Goal: Information Seeking & Learning: Learn about a topic

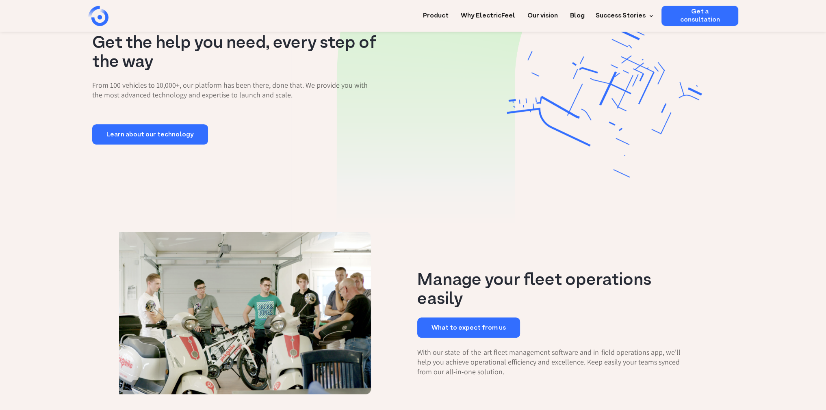
scroll to position [691, 0]
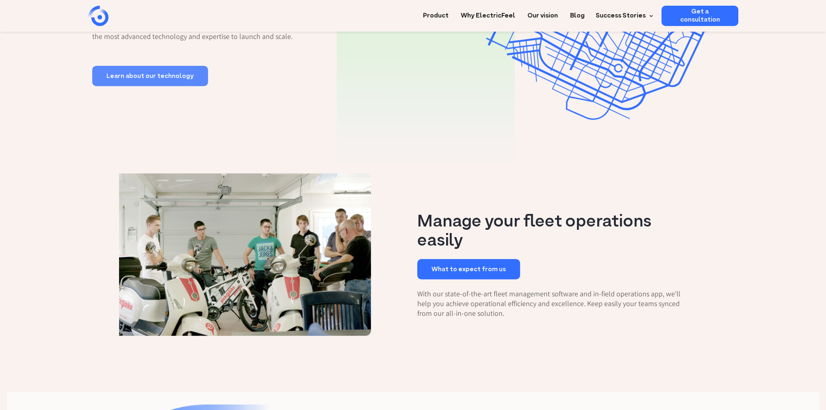
click at [126, 79] on link "Learn about our technology" at bounding box center [150, 76] width 116 height 20
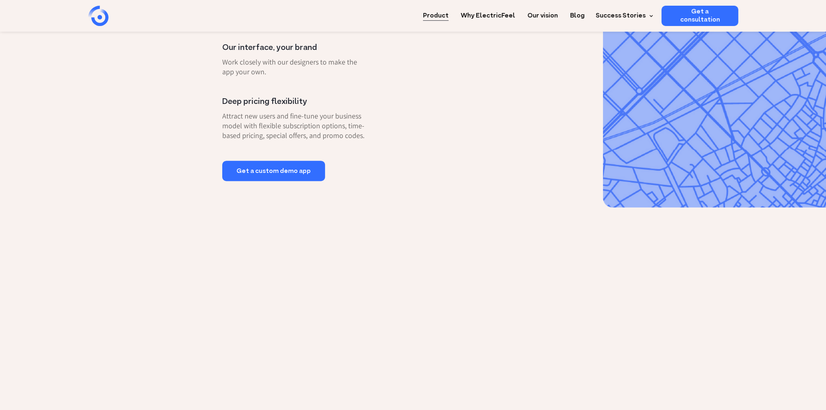
scroll to position [406, 0]
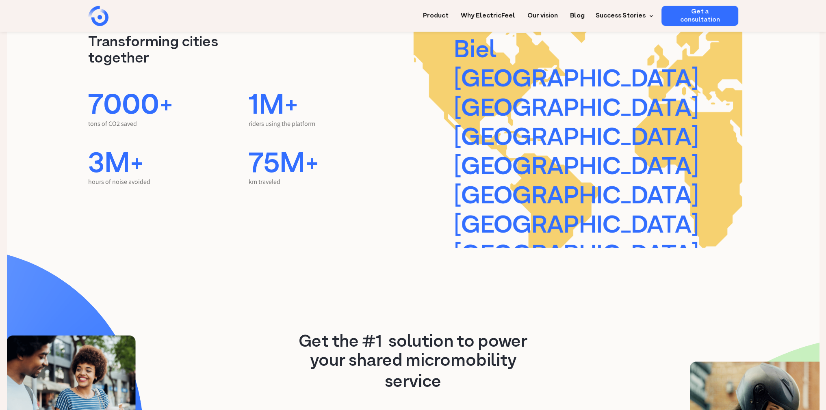
scroll to position [1585, 0]
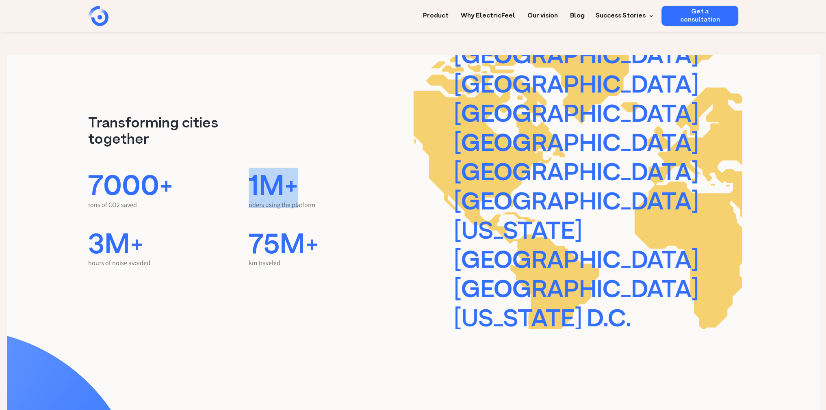
drag, startPoint x: 252, startPoint y: 185, endPoint x: 302, endPoint y: 182, distance: 50.9
click at [302, 182] on div "1M+" at bounding box center [329, 188] width 161 height 24
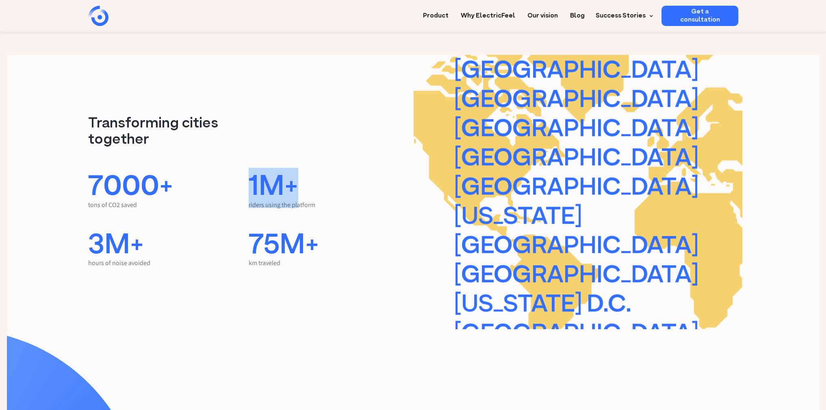
click at [279, 182] on div "1M+" at bounding box center [329, 188] width 161 height 24
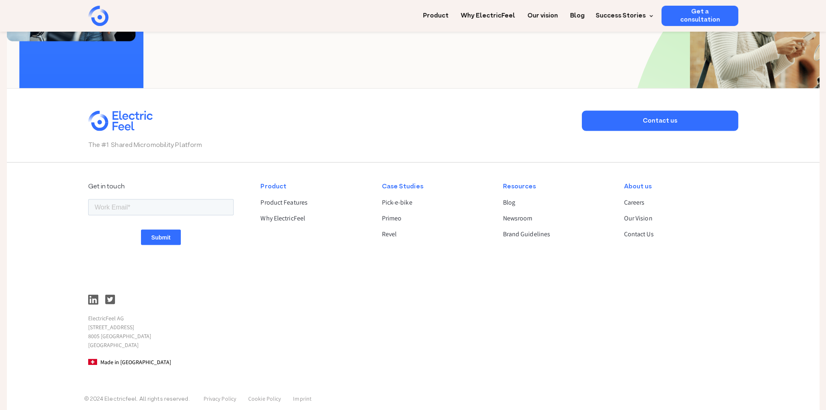
scroll to position [2101, 0]
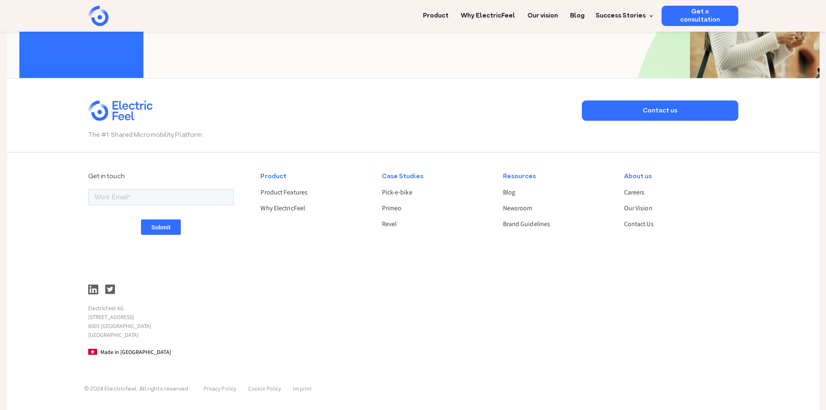
click at [89, 286] on img at bounding box center [93, 290] width 10 height 10
click at [518, 207] on link "Newsroom" at bounding box center [556, 209] width 107 height 10
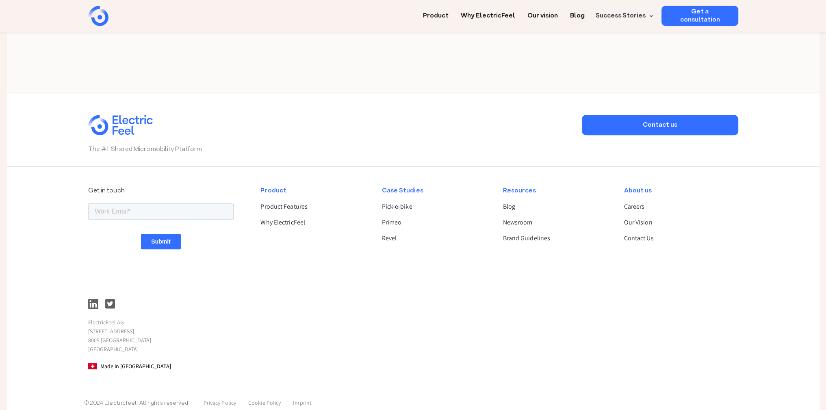
scroll to position [731, 0]
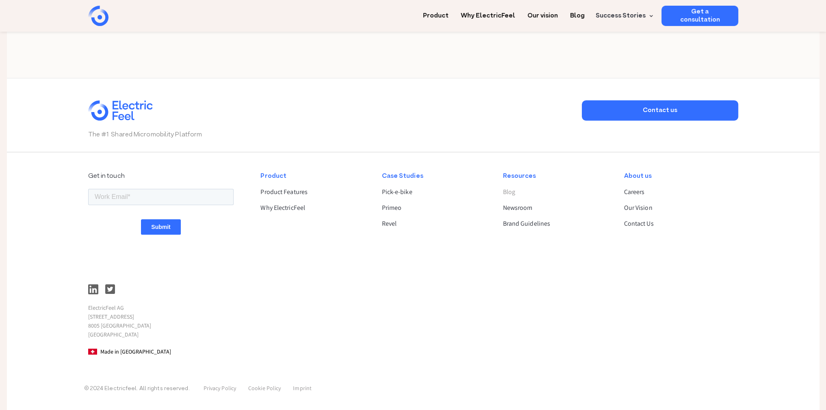
click at [511, 193] on link "Blog" at bounding box center [556, 192] width 107 height 10
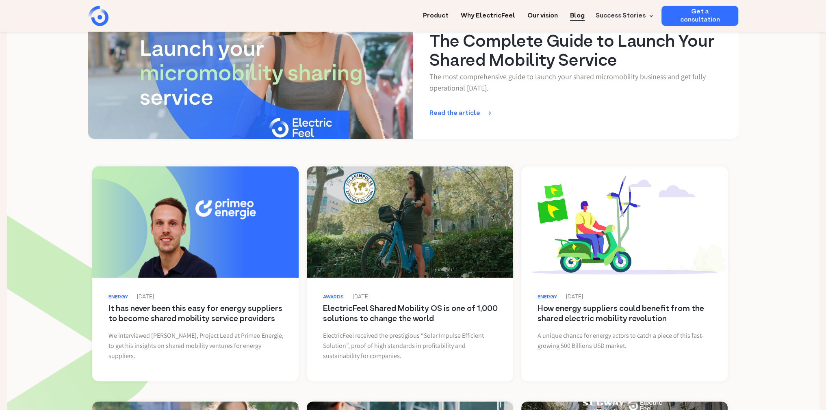
scroll to position [203, 0]
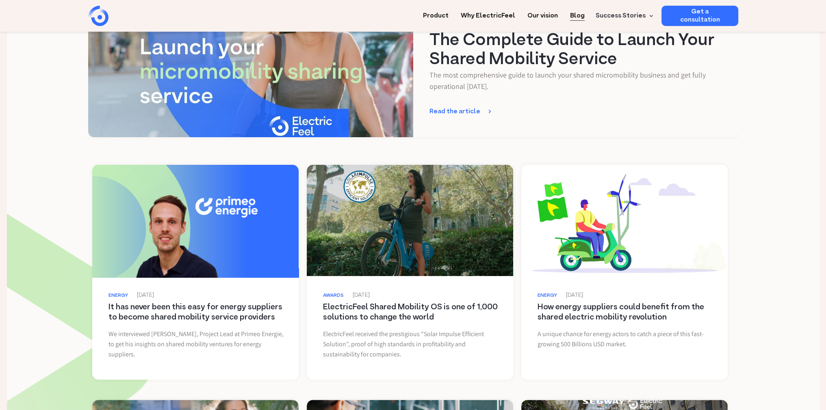
click at [218, 217] on link at bounding box center [195, 220] width 213 height 115
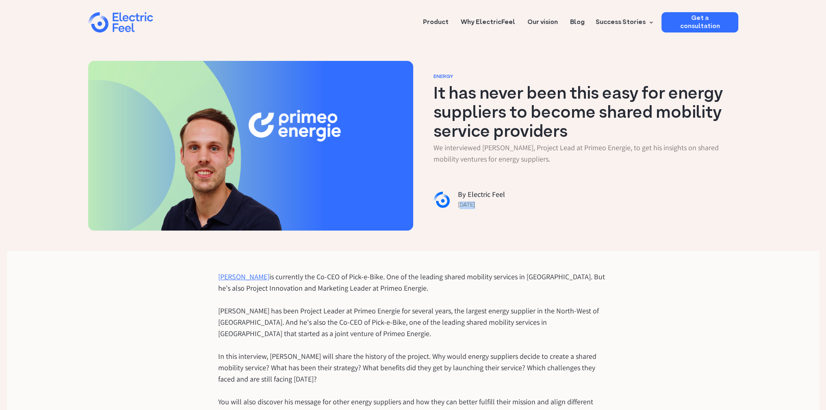
drag, startPoint x: 460, startPoint y: 202, endPoint x: 482, endPoint y: 205, distance: 21.7
click at [482, 205] on div "[DATE]" at bounding box center [575, 204] width 234 height 12
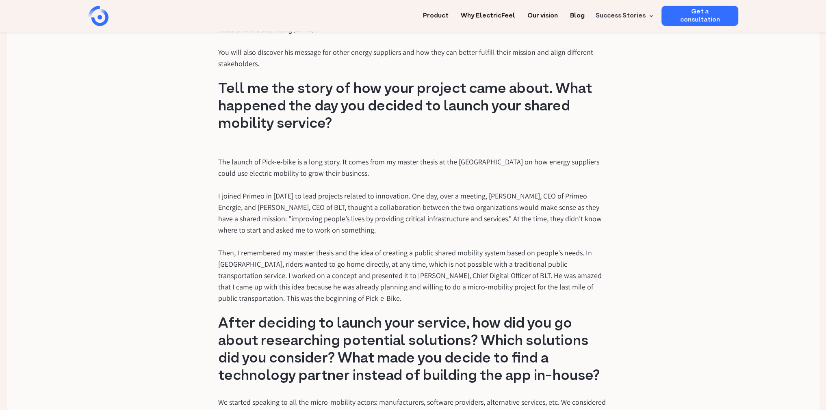
scroll to position [366, 0]
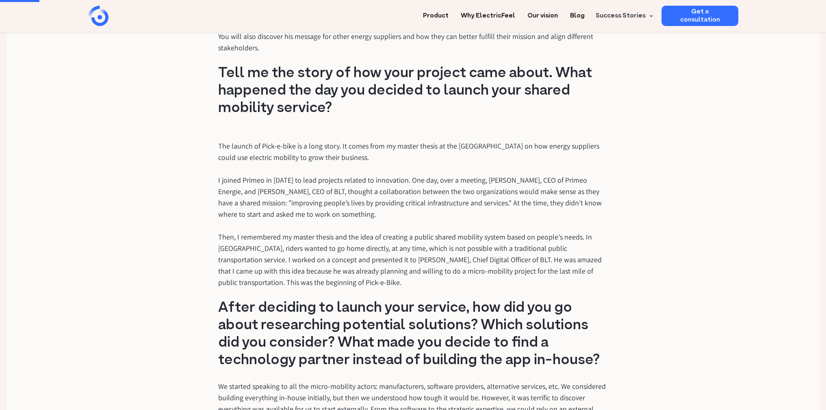
drag, startPoint x: 183, startPoint y: 238, endPoint x: 177, endPoint y: 230, distance: 9.5
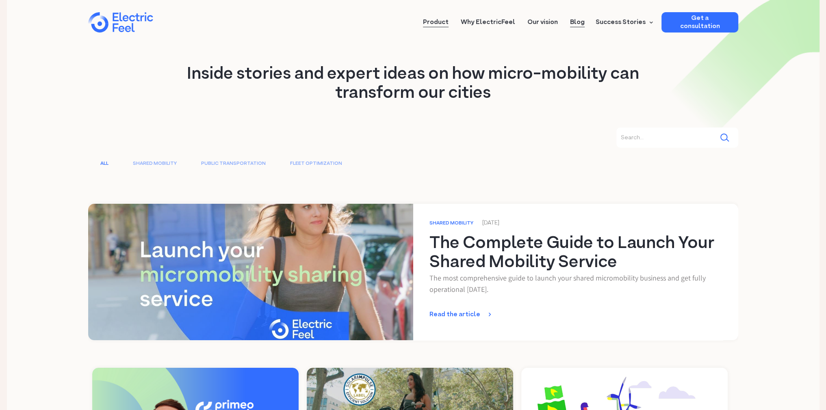
click at [443, 22] on link "Product" at bounding box center [436, 19] width 26 height 15
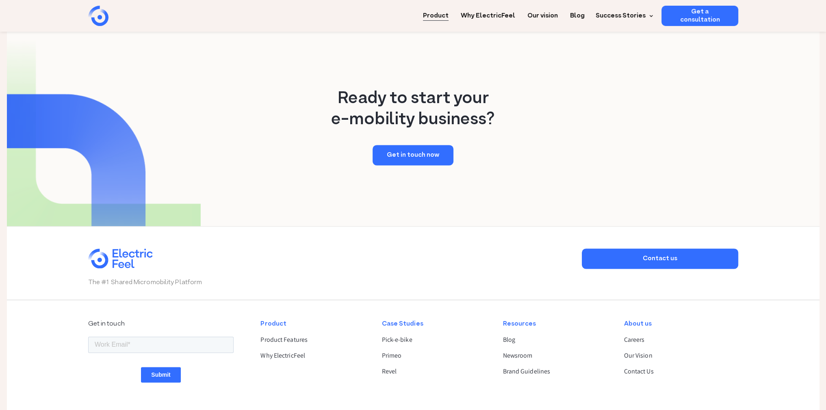
scroll to position [1585, 0]
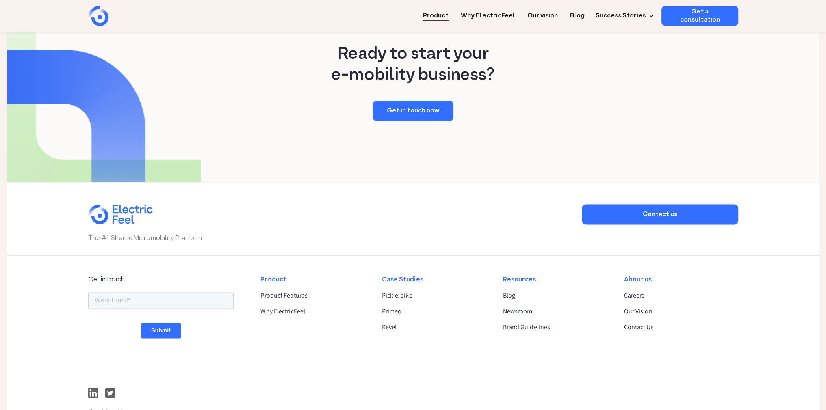
click at [289, 268] on div "Product Product Features Why ElectricFeel" at bounding box center [314, 367] width 121 height 199
click at [289, 307] on link "Why ElectricFeel" at bounding box center [313, 312] width 107 height 10
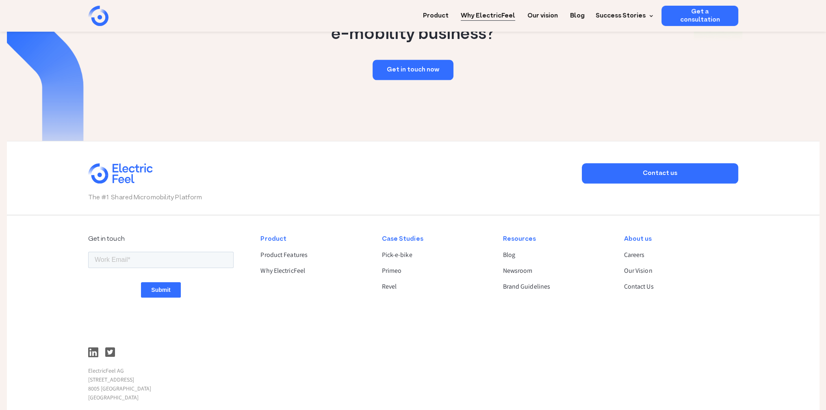
scroll to position [1260, 0]
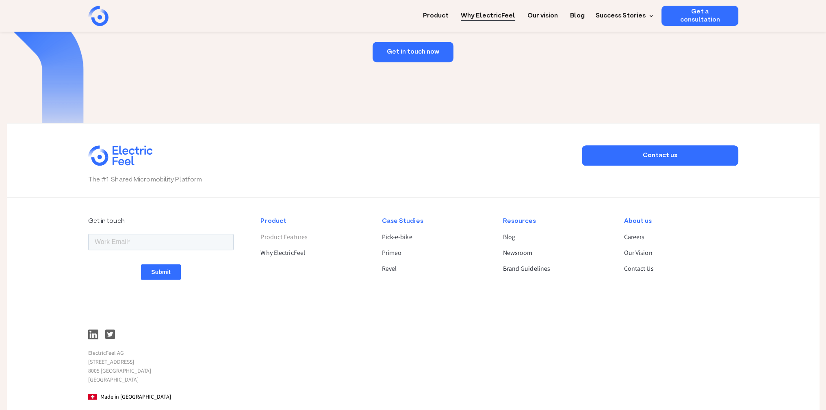
click at [279, 236] on link "Product Features" at bounding box center [313, 237] width 107 height 10
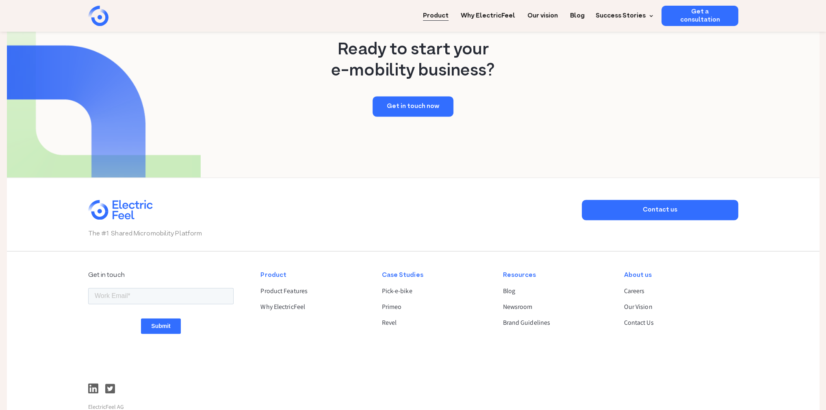
scroll to position [1591, 0]
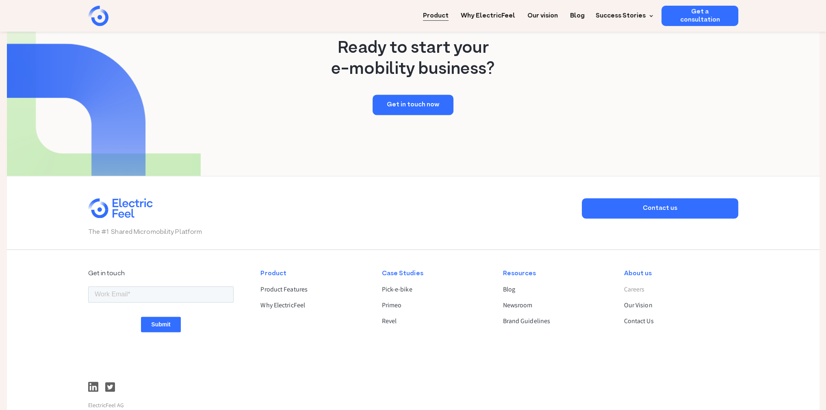
click at [631, 285] on link "Careers" at bounding box center [677, 290] width 107 height 10
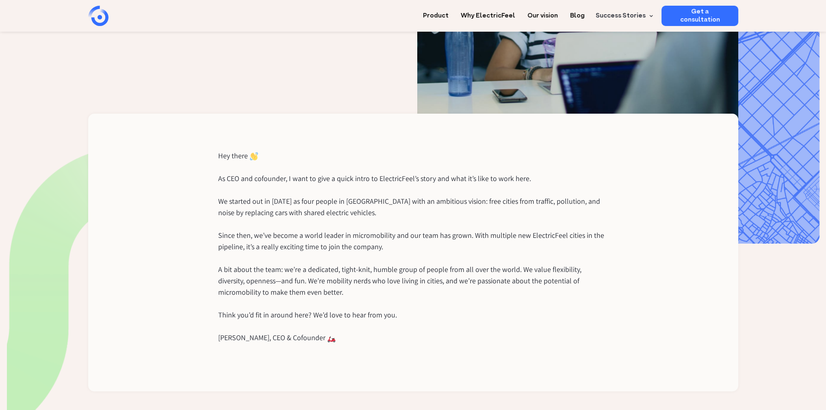
scroll to position [203, 0]
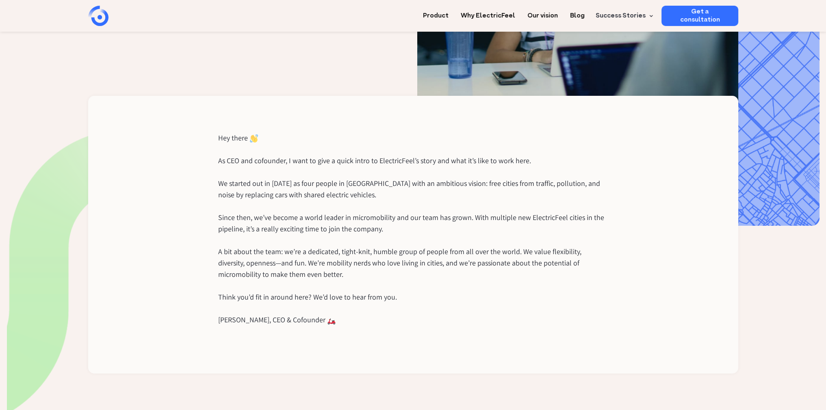
click at [174, 223] on div "Hey there As CEO and cofounder, I want to give a quick intro to ElectricFeel’s …" at bounding box center [413, 235] width 650 height 278
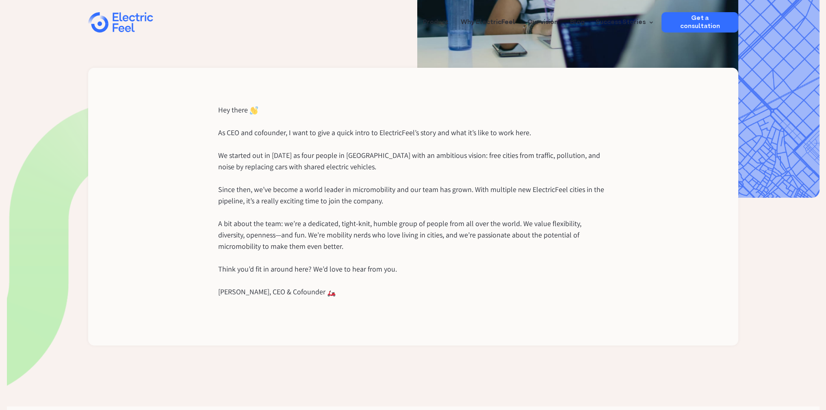
scroll to position [0, 0]
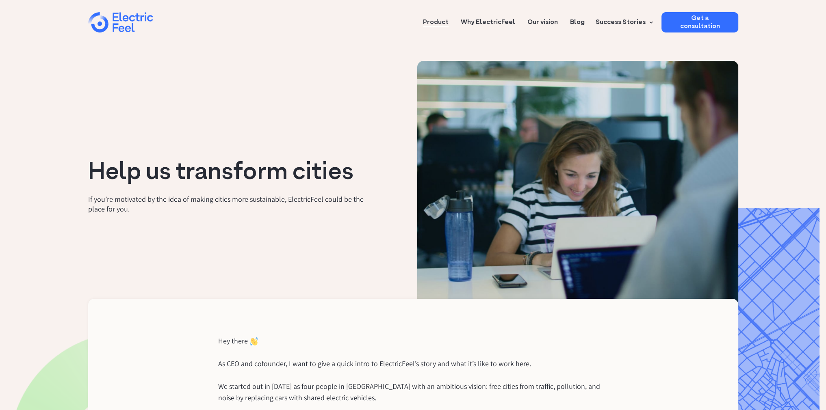
click at [449, 22] on link "Product" at bounding box center [436, 19] width 26 height 15
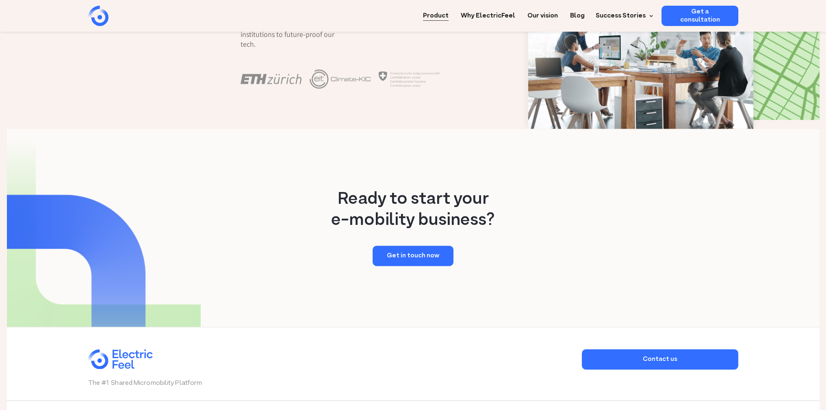
scroll to position [1463, 0]
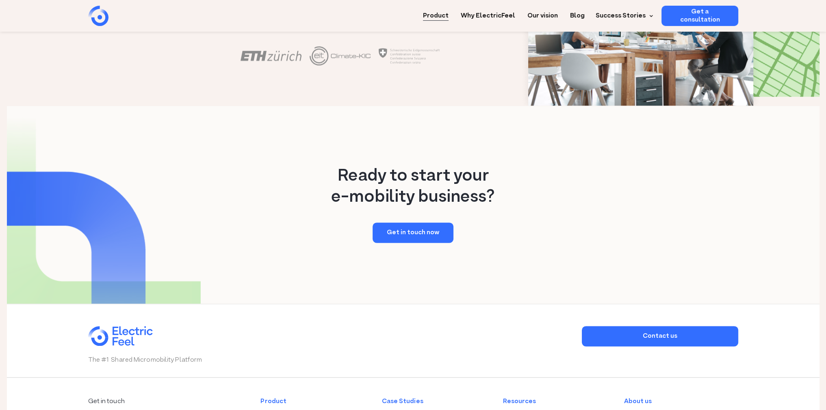
click at [289, 155] on div "Ready to start your e-mobility business? Get in touch now" at bounding box center [413, 205] width 813 height 198
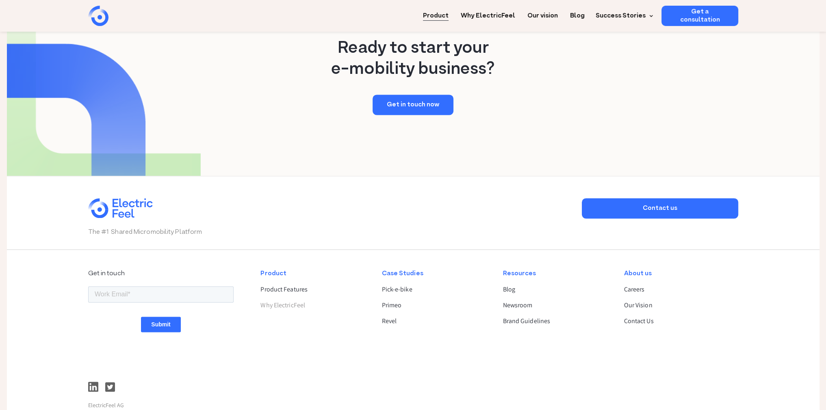
click at [278, 301] on link "Why ElectricFeel" at bounding box center [313, 306] width 107 height 10
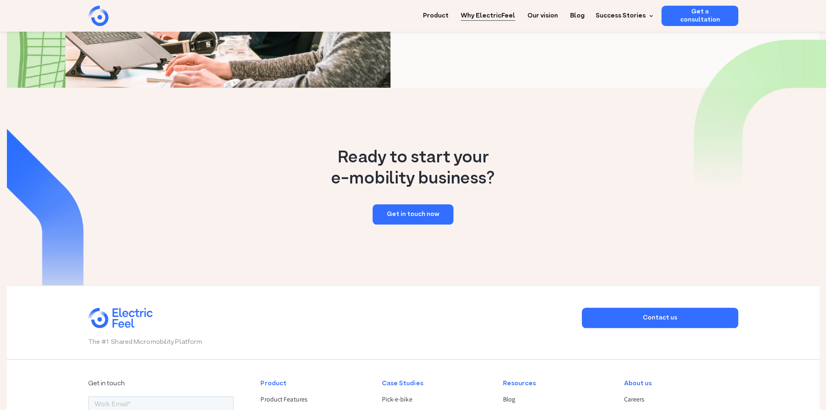
scroll to position [1304, 0]
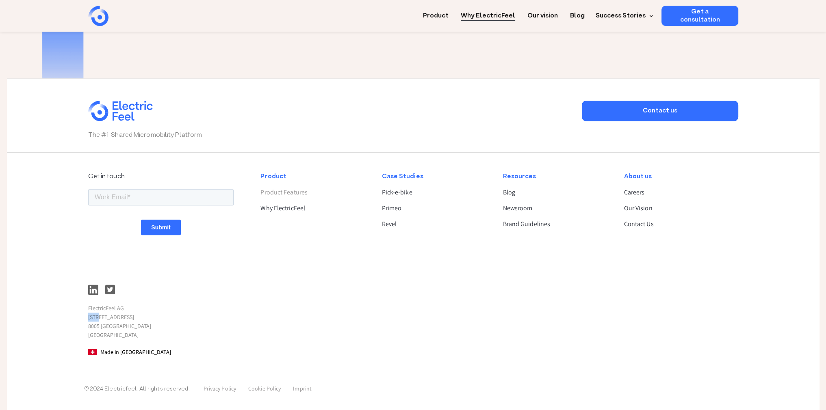
click at [284, 190] on link "Product Features" at bounding box center [313, 193] width 107 height 10
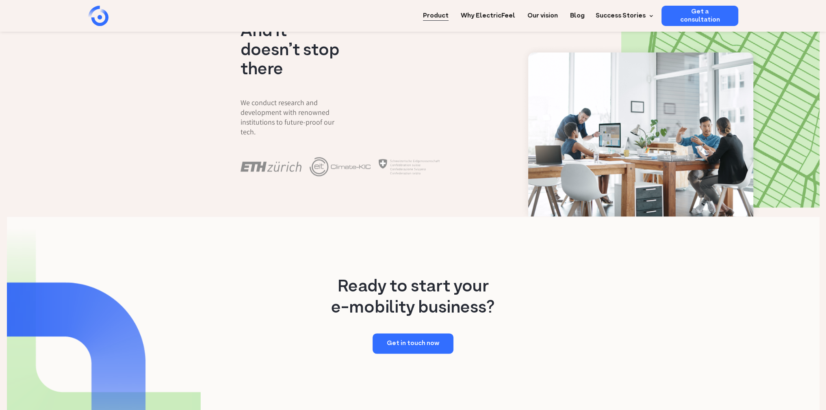
scroll to position [1422, 0]
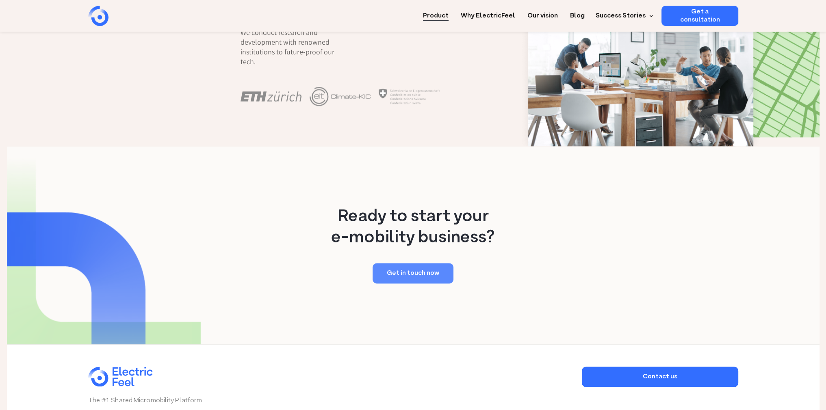
click at [414, 263] on link "Get in touch now" at bounding box center [413, 273] width 81 height 20
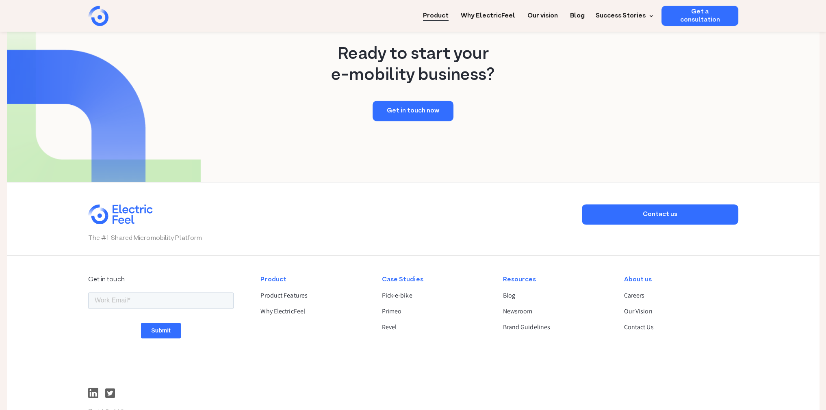
scroll to position [1591, 0]
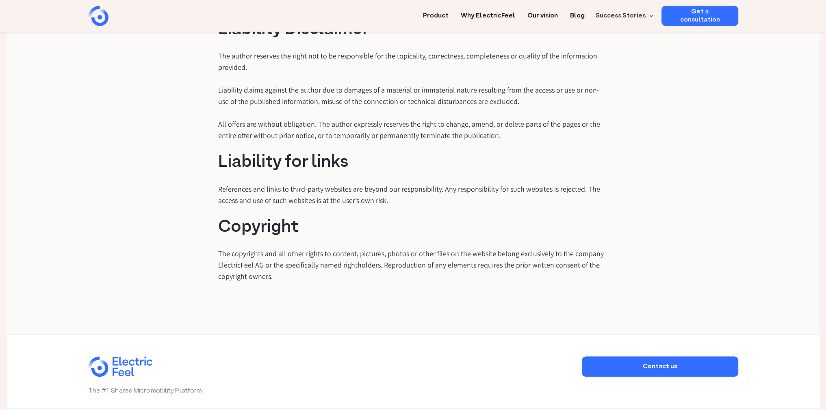
scroll to position [284, 0]
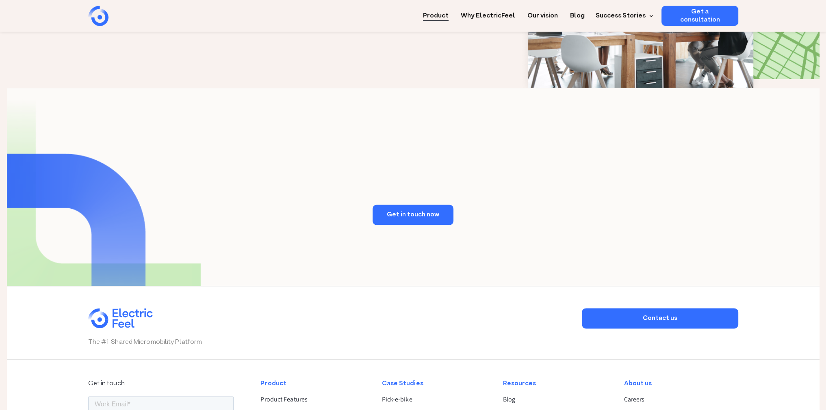
click at [443, 15] on link "Product" at bounding box center [436, 13] width 26 height 15
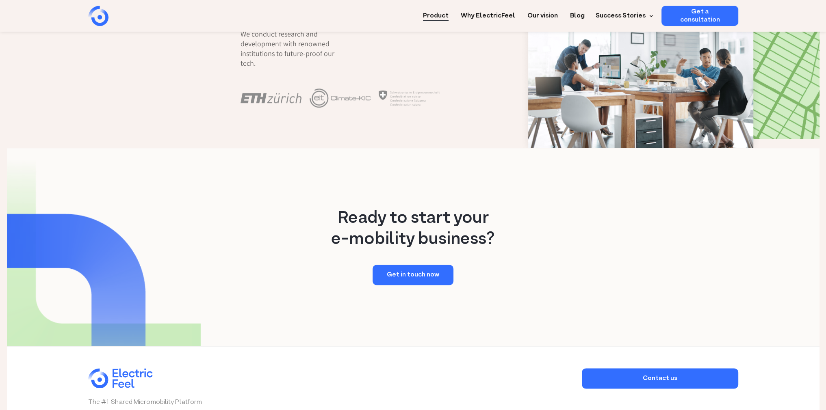
scroll to position [1422, 0]
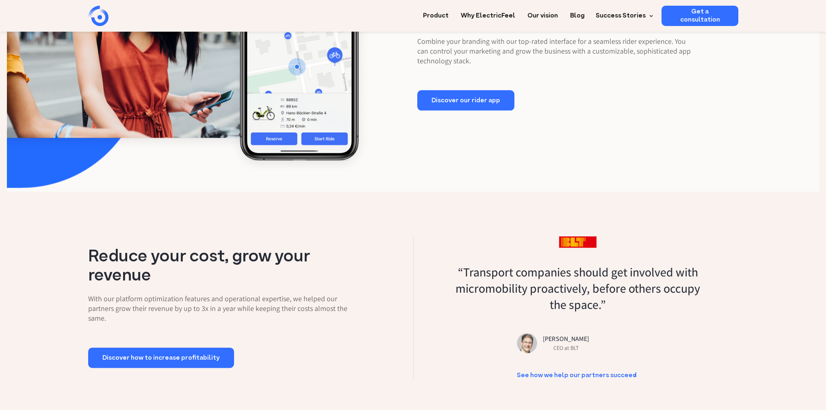
scroll to position [1016, 0]
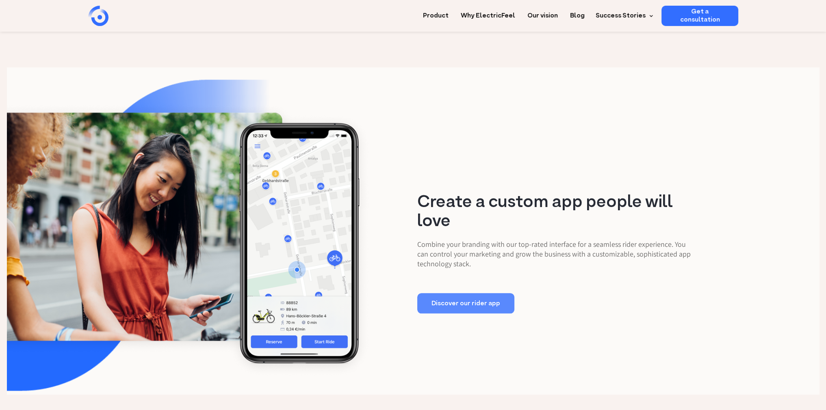
click at [474, 305] on link "Discover our rider app" at bounding box center [465, 303] width 97 height 20
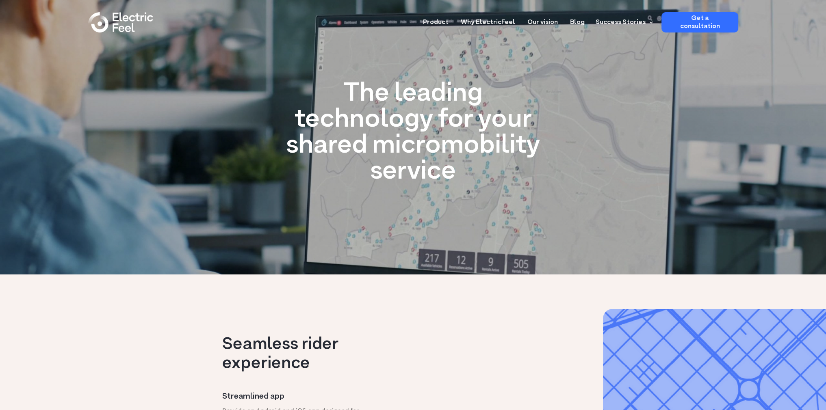
scroll to position [244, 0]
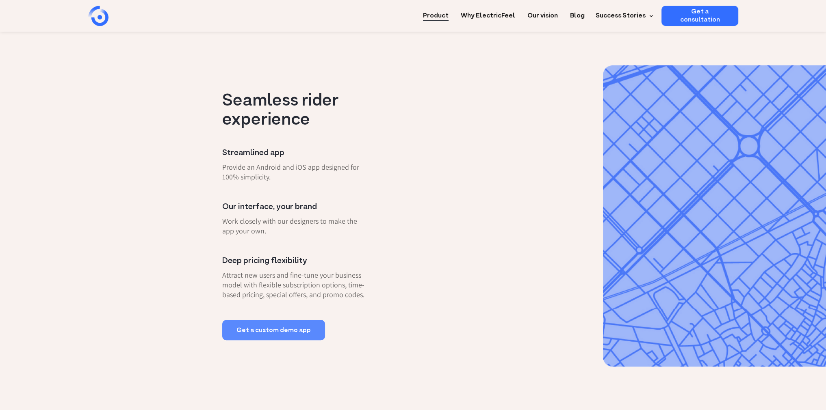
click at [250, 328] on link "Get a custom demo app" at bounding box center [273, 330] width 103 height 20
click at [422, 197] on div "Seamless rider experience Streamlined app Provide an Android and iOS app design…" at bounding box center [413, 216] width 382 height 249
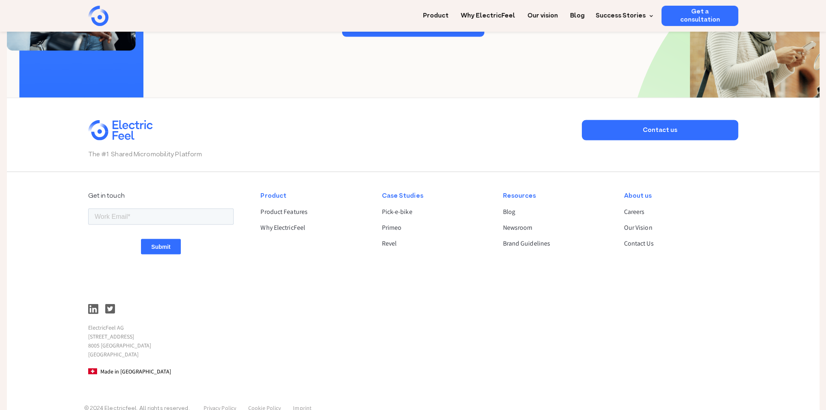
scroll to position [2101, 0]
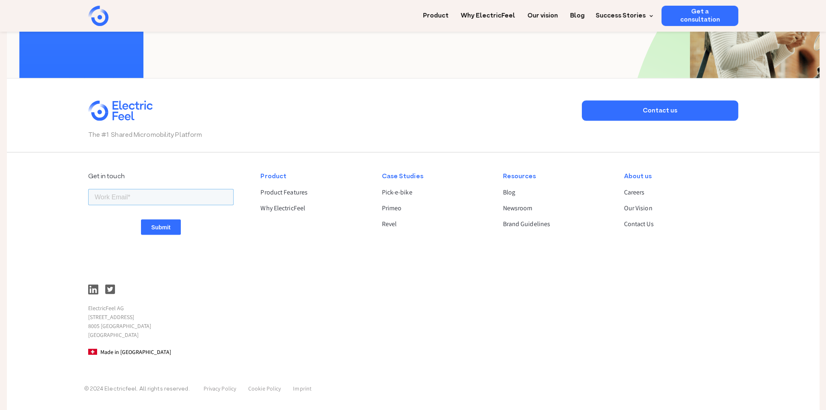
click at [162, 204] on input "email" at bounding box center [160, 197] width 145 height 16
click at [218, 165] on div "Get in touch ElectricFeel AG [STREET_ADDRESS]" at bounding box center [171, 264] width 166 height 199
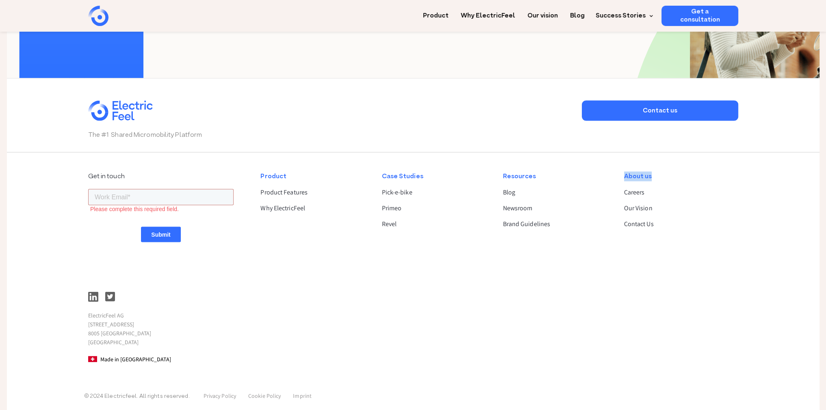
drag, startPoint x: 624, startPoint y: 176, endPoint x: 652, endPoint y: 175, distance: 27.6
click at [652, 175] on div "About us" at bounding box center [677, 177] width 107 height 10
click at [646, 175] on div "About us" at bounding box center [677, 177] width 107 height 10
